Goal: Entertainment & Leisure: Browse casually

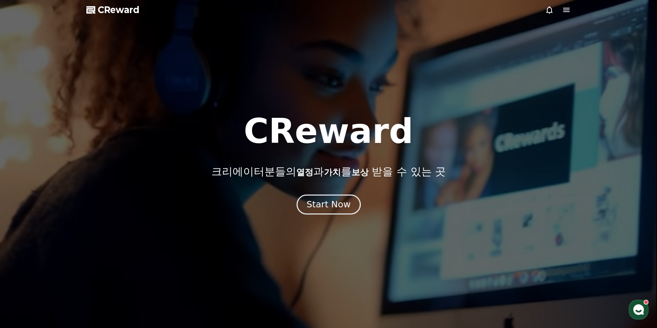
click at [325, 203] on div "Start Now" at bounding box center [329, 205] width 44 height 12
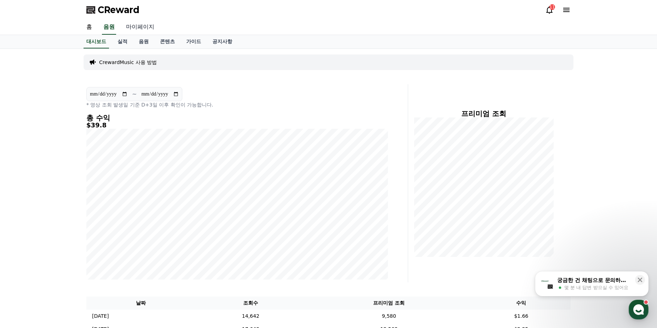
click at [143, 30] on link "마이페이지" at bounding box center [140, 27] width 40 height 15
select select "**********"
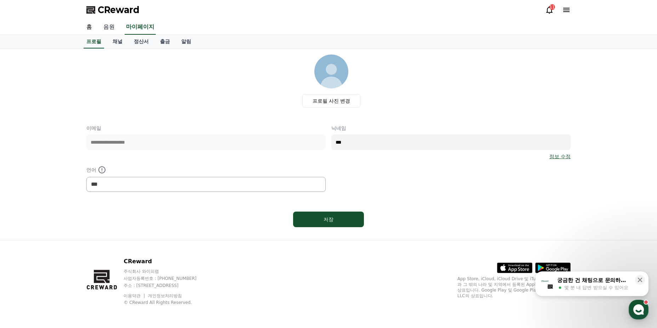
click at [113, 29] on link "음원" at bounding box center [109, 27] width 23 height 15
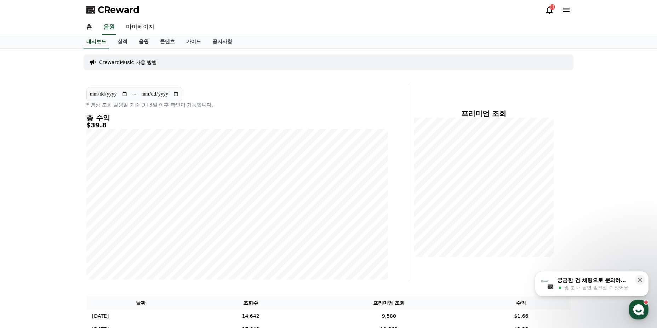
click at [136, 45] on link "음원" at bounding box center [143, 41] width 21 height 13
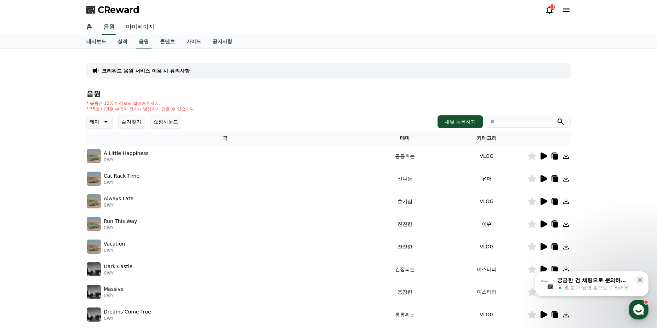
click at [97, 126] on p "테마" at bounding box center [95, 122] width 10 height 10
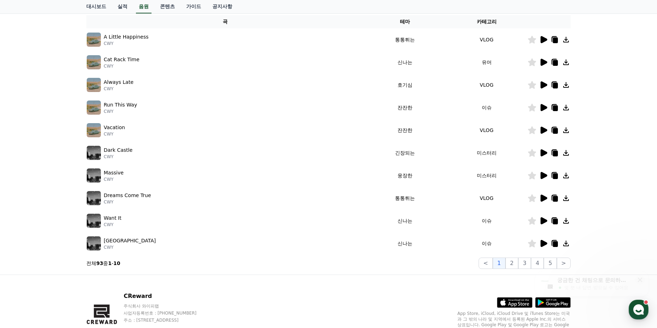
scroll to position [151, 0]
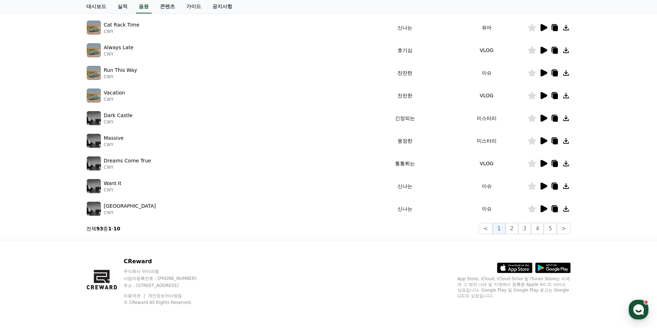
click at [540, 207] on icon at bounding box center [543, 209] width 8 height 8
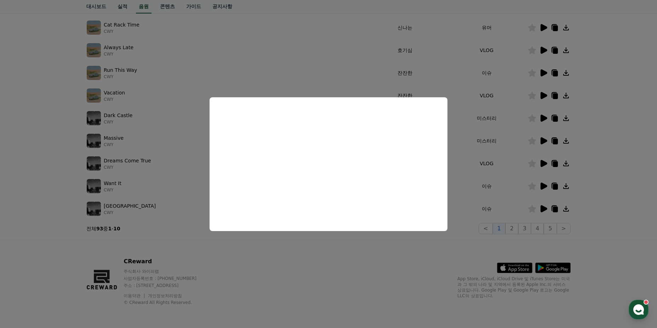
click at [409, 272] on button "close modal" at bounding box center [328, 164] width 657 height 328
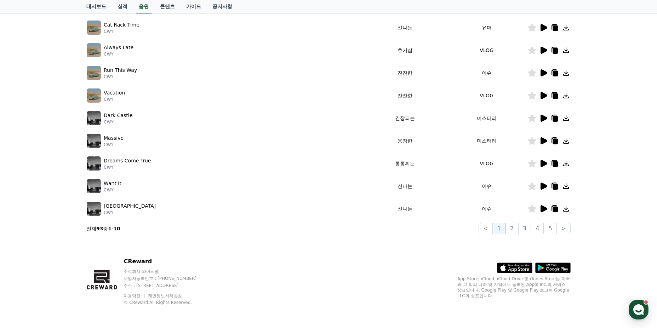
click at [543, 187] on icon at bounding box center [544, 186] width 7 height 7
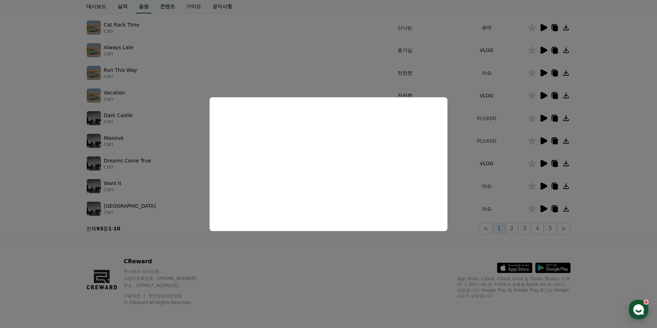
click at [357, 264] on button "close modal" at bounding box center [328, 164] width 657 height 328
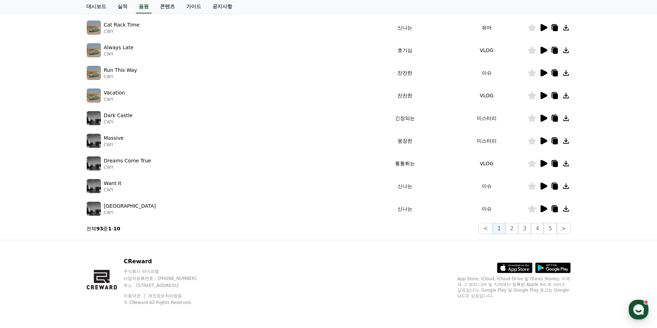
click at [540, 166] on icon at bounding box center [543, 163] width 8 height 8
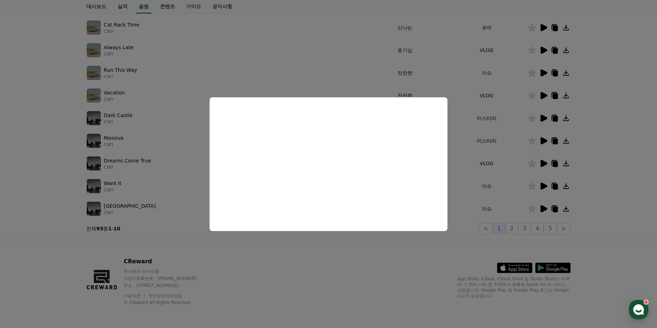
click at [539, 159] on button at bounding box center [543, 163] width 8 height 8
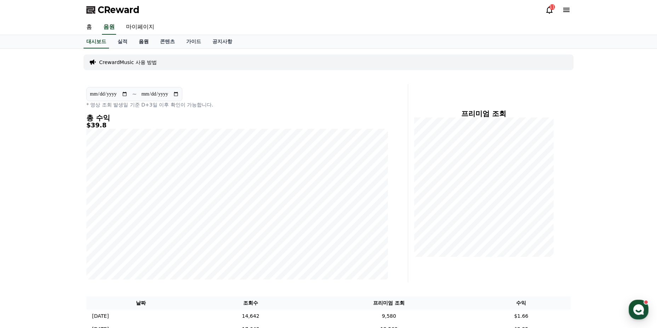
click at [141, 41] on link "음원" at bounding box center [143, 41] width 21 height 13
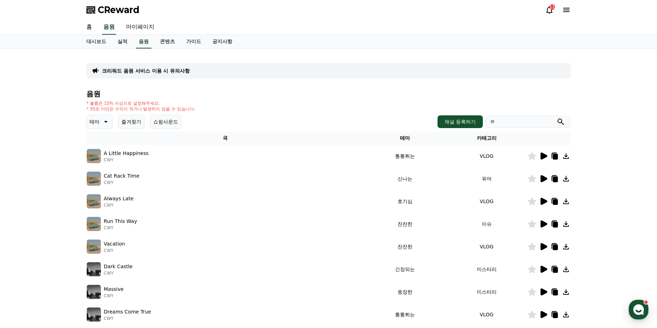
click at [547, 271] on icon at bounding box center [543, 269] width 8 height 8
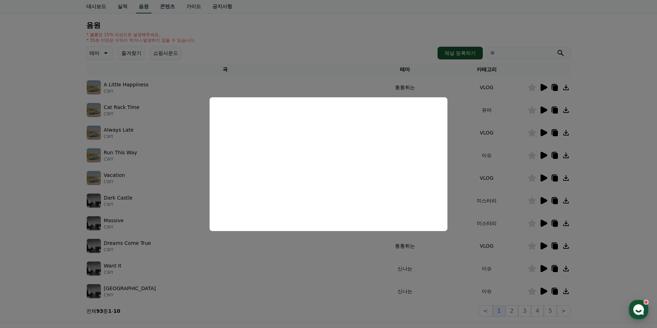
scroll to position [106, 0]
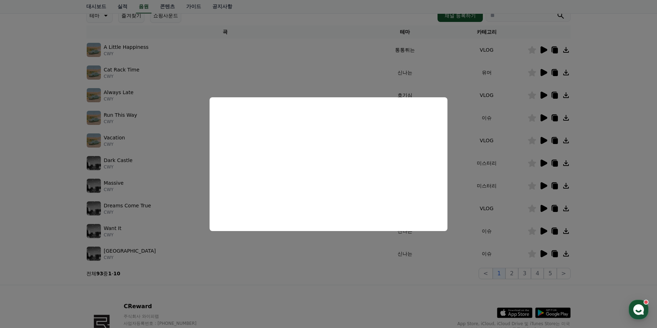
click at [523, 226] on button "close modal" at bounding box center [328, 164] width 657 height 328
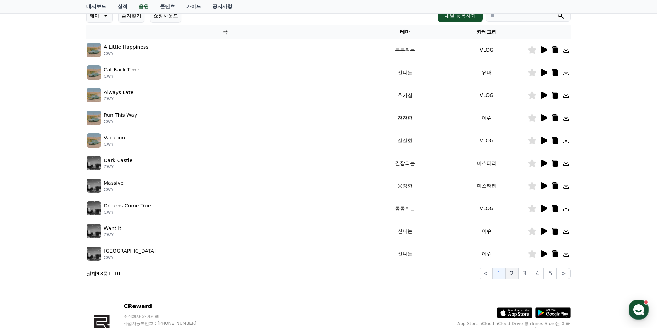
click at [515, 269] on button "2" at bounding box center [512, 273] width 13 height 11
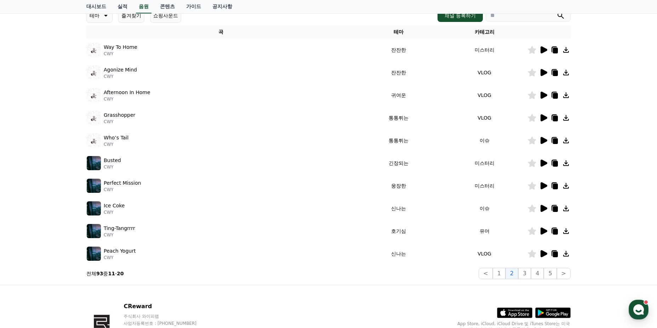
click at [543, 116] on icon at bounding box center [544, 117] width 7 height 7
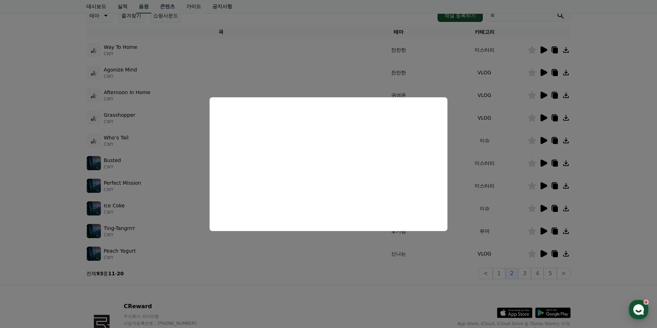
click at [402, 297] on button "close modal" at bounding box center [328, 164] width 657 height 328
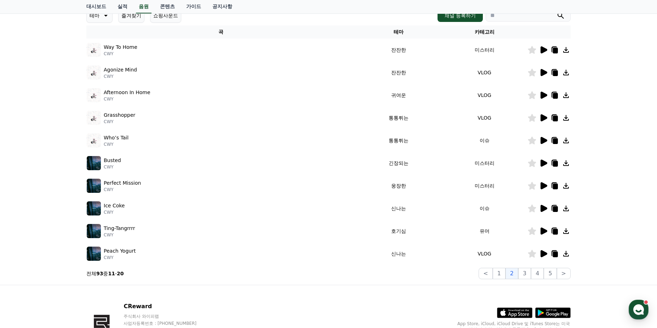
click at [546, 163] on icon at bounding box center [544, 163] width 7 height 7
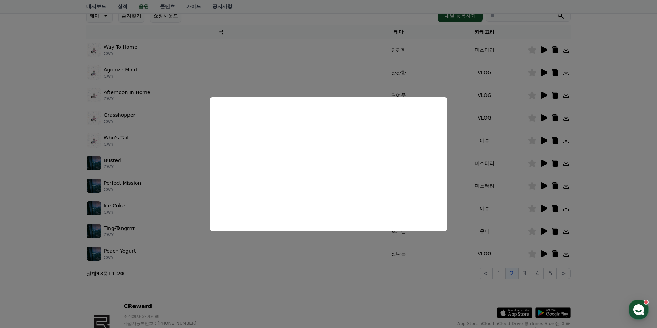
click at [381, 283] on button "close modal" at bounding box center [328, 164] width 657 height 328
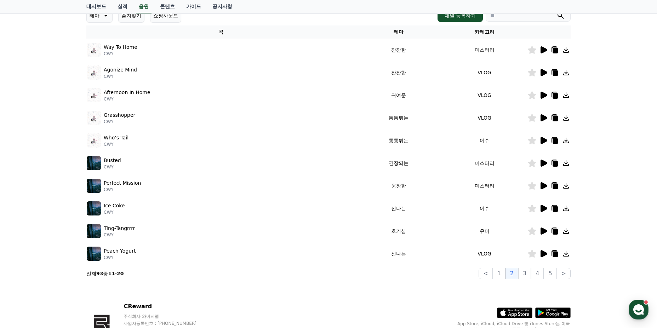
click at [544, 255] on icon at bounding box center [544, 253] width 7 height 7
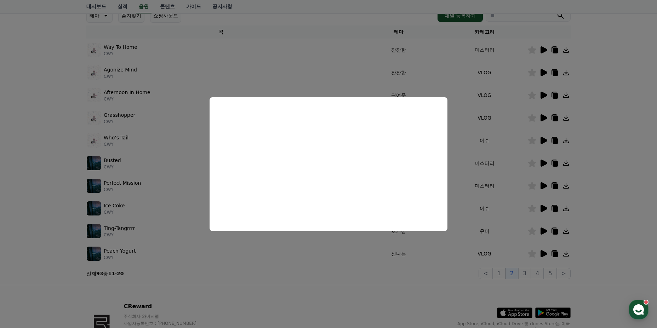
click at [320, 278] on button "close modal" at bounding box center [328, 164] width 657 height 328
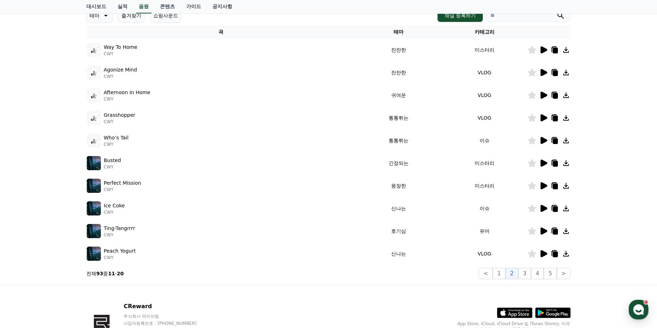
click at [546, 232] on icon at bounding box center [544, 231] width 7 height 7
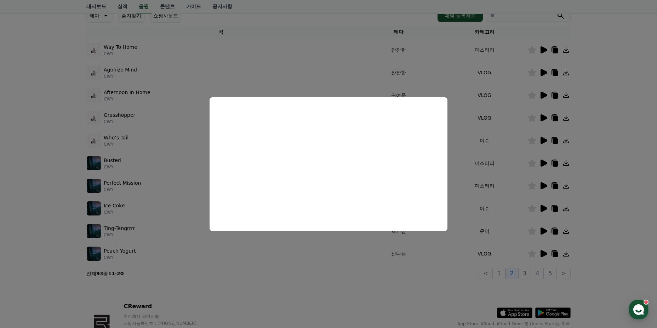
click at [331, 290] on button "close modal" at bounding box center [328, 164] width 657 height 328
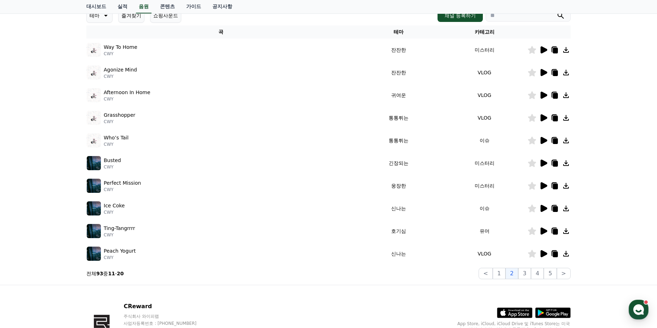
click at [332, 287] on div "CReward 주식회사 와이피랩 사업자등록번호 : [PHONE_NUMBER] 주소 : [STREET_ADDRESS] 이용약관 개인정보처리방침 …" at bounding box center [329, 329] width 496 height 88
click at [527, 277] on button "3" at bounding box center [524, 273] width 13 height 11
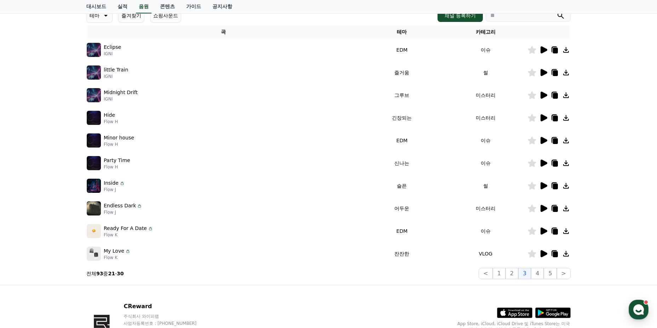
click at [543, 69] on icon at bounding box center [543, 72] width 8 height 8
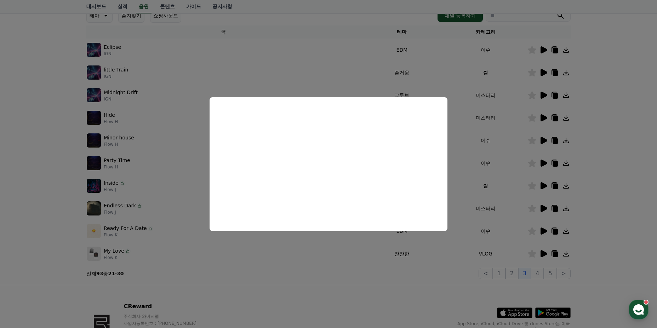
click at [347, 271] on button "close modal" at bounding box center [328, 164] width 657 height 328
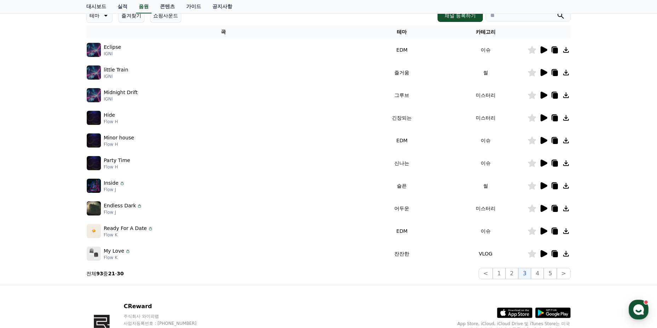
click at [539, 162] on div at bounding box center [549, 163] width 42 height 8
click at [545, 163] on icon at bounding box center [544, 163] width 7 height 7
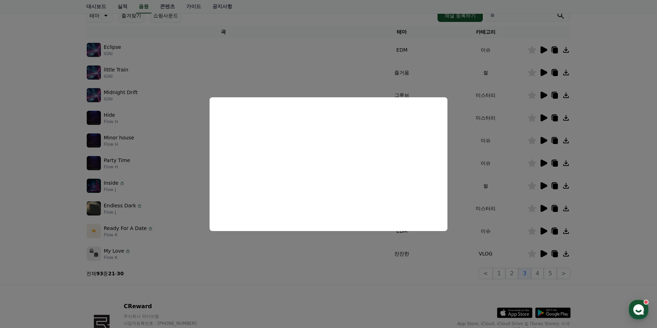
click at [332, 292] on button "close modal" at bounding box center [328, 164] width 657 height 328
